Goal: Contribute content: Add original content to the website for others to see

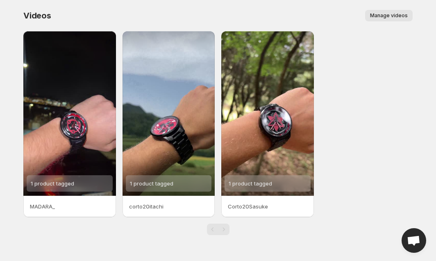
click at [392, 15] on span "Manage videos" at bounding box center [389, 15] width 38 height 7
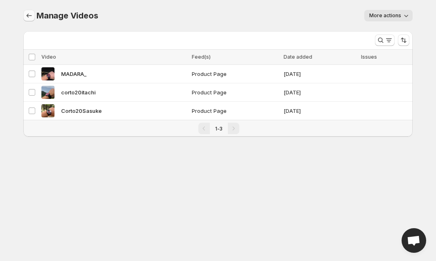
click at [30, 16] on icon "Manage Videos" at bounding box center [29, 15] width 8 height 8
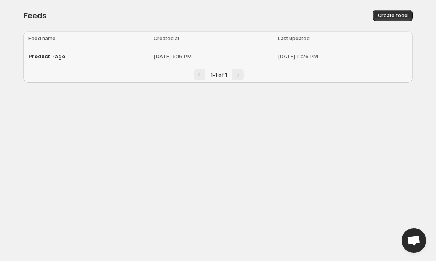
click at [102, 59] on div "Product Page" at bounding box center [88, 56] width 121 height 15
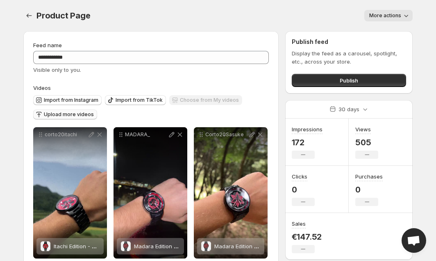
click at [78, 112] on span "Upload more videos" at bounding box center [69, 114] width 50 height 7
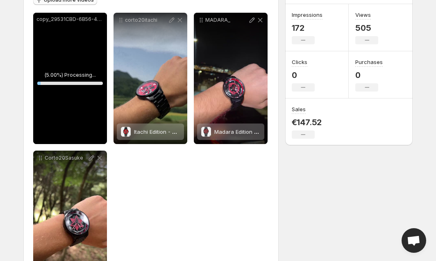
scroll to position [116, 0]
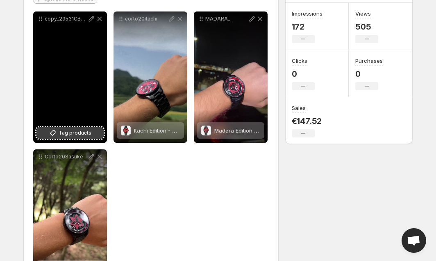
click at [72, 132] on span "Tag products" at bounding box center [75, 133] width 33 height 8
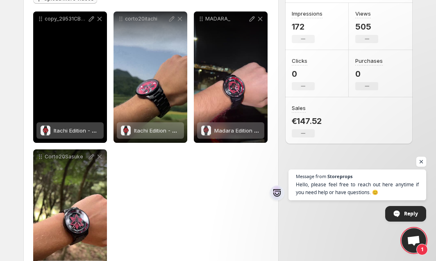
click at [422, 162] on span "Open chat" at bounding box center [422, 162] width 10 height 10
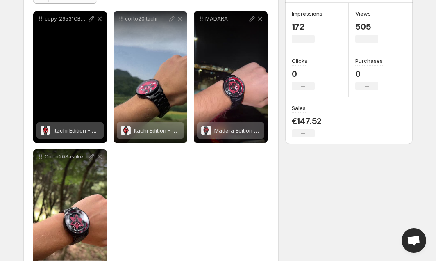
scroll to position [0, 0]
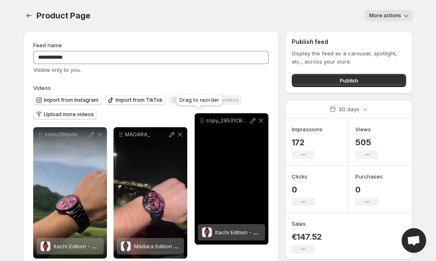
drag, startPoint x: 42, startPoint y: 21, endPoint x: 208, endPoint y: 126, distance: 196.1
